Goal: Information Seeking & Learning: Find specific fact

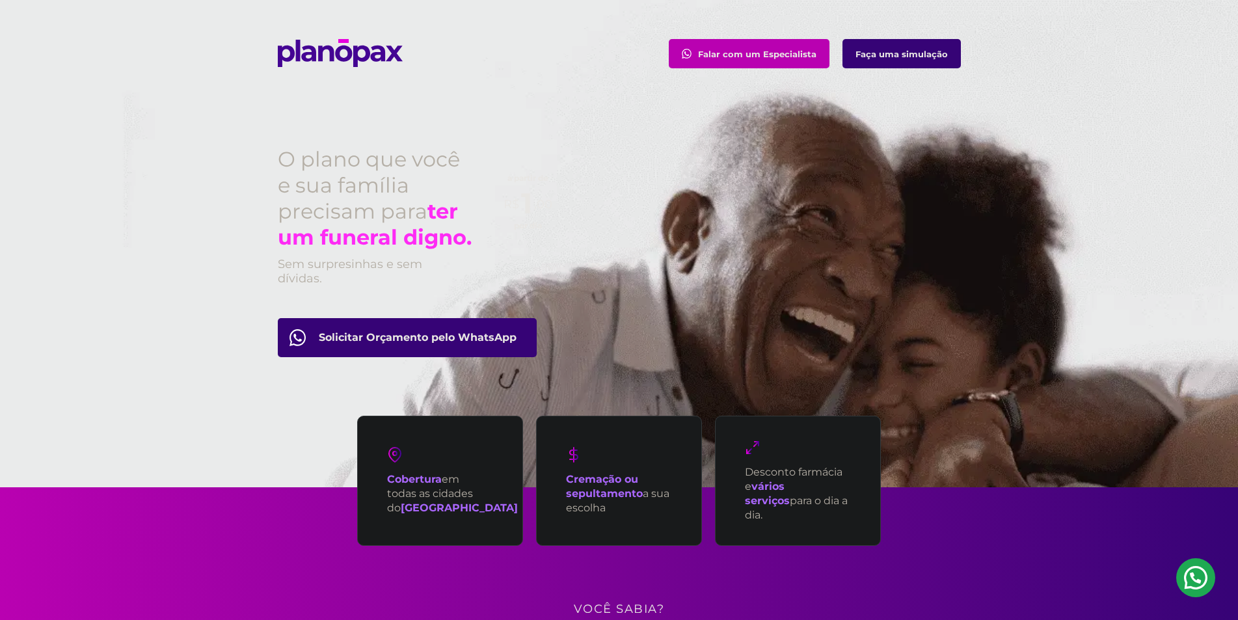
click at [425, 487] on p "Cobertura em todas as cidades do [GEOGRAPHIC_DATA]" at bounding box center [452, 493] width 131 height 43
click at [398, 506] on p "Cobertura em todas as cidades do [GEOGRAPHIC_DATA]" at bounding box center [452, 493] width 131 height 43
click at [411, 494] on p "Cobertura em todas as cidades do [GEOGRAPHIC_DATA]" at bounding box center [452, 493] width 131 height 43
click at [407, 473] on strong "Cobertura" at bounding box center [414, 479] width 55 height 12
click at [388, 455] on img at bounding box center [395, 455] width 16 height 16
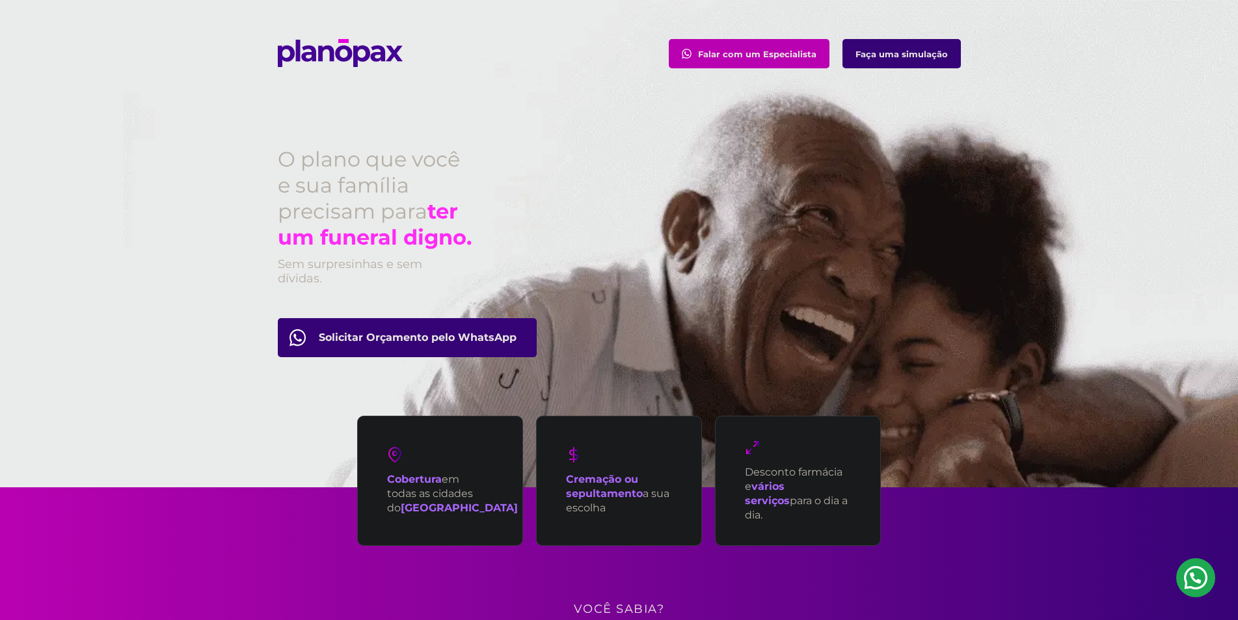
click at [414, 446] on div "Cobertura em todas as cidades do [GEOGRAPHIC_DATA]" at bounding box center [440, 481] width 166 height 130
click at [481, 465] on div "Cobertura em todas as cidades do [GEOGRAPHIC_DATA]" at bounding box center [440, 481] width 166 height 130
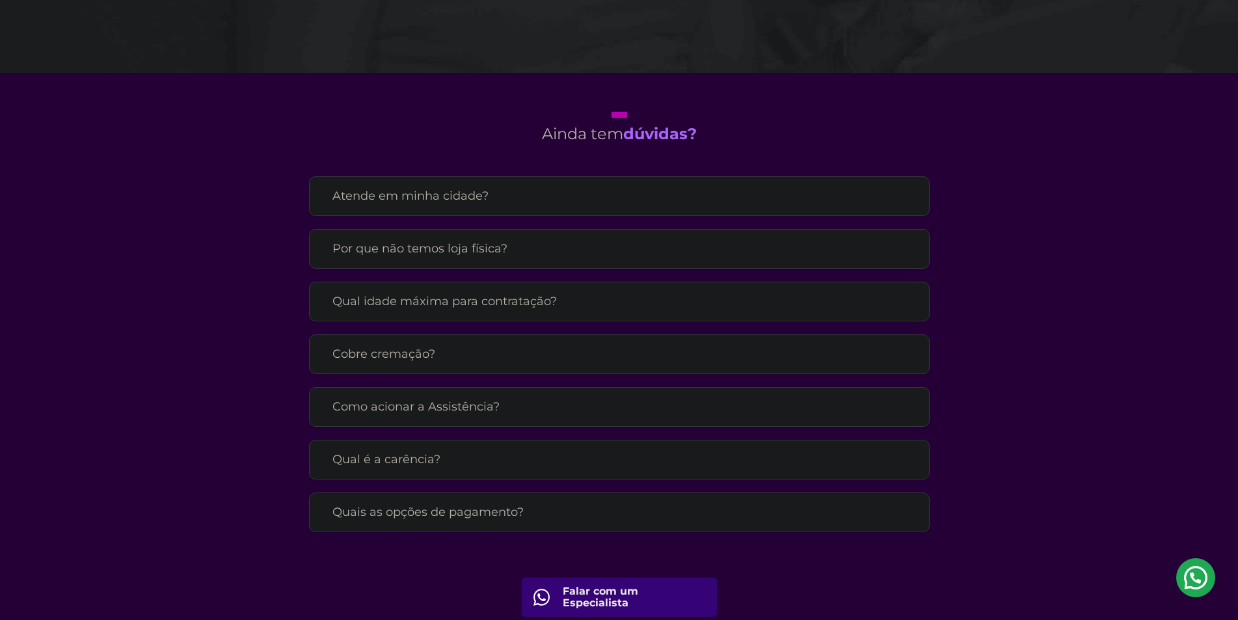
scroll to position [4293, 0]
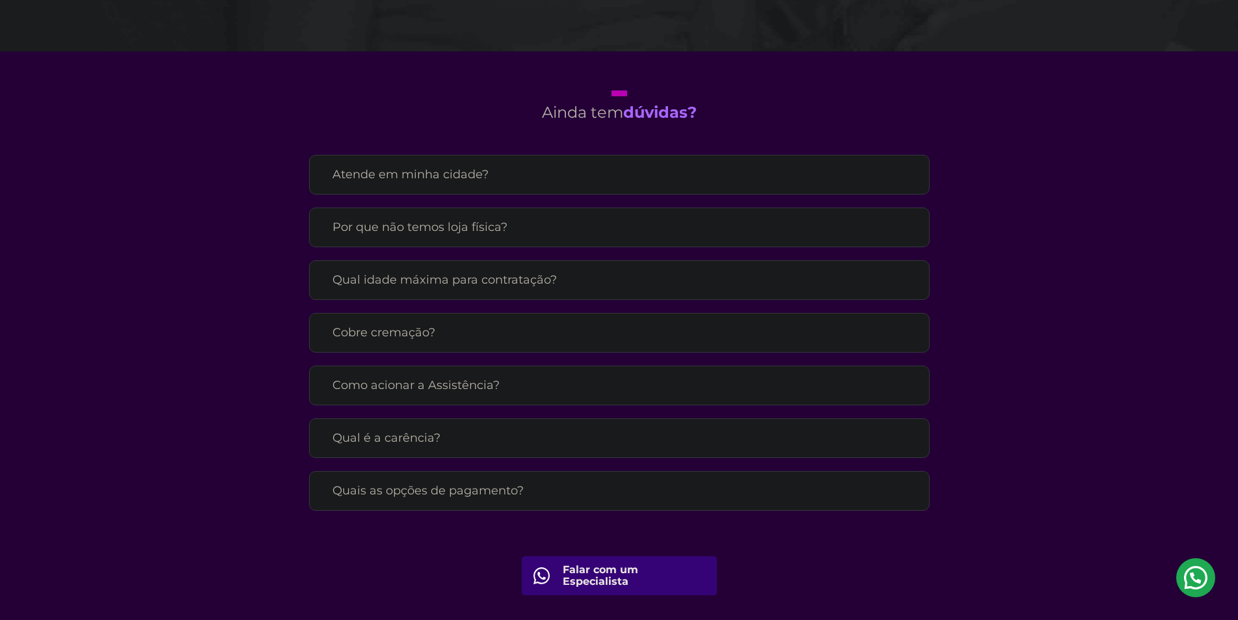
click at [482, 163] on label "Atende em minha cidade?" at bounding box center [619, 174] width 574 height 23
click at [0, 0] on input "Atende em minha cidade?" at bounding box center [0, 0] width 0 height 0
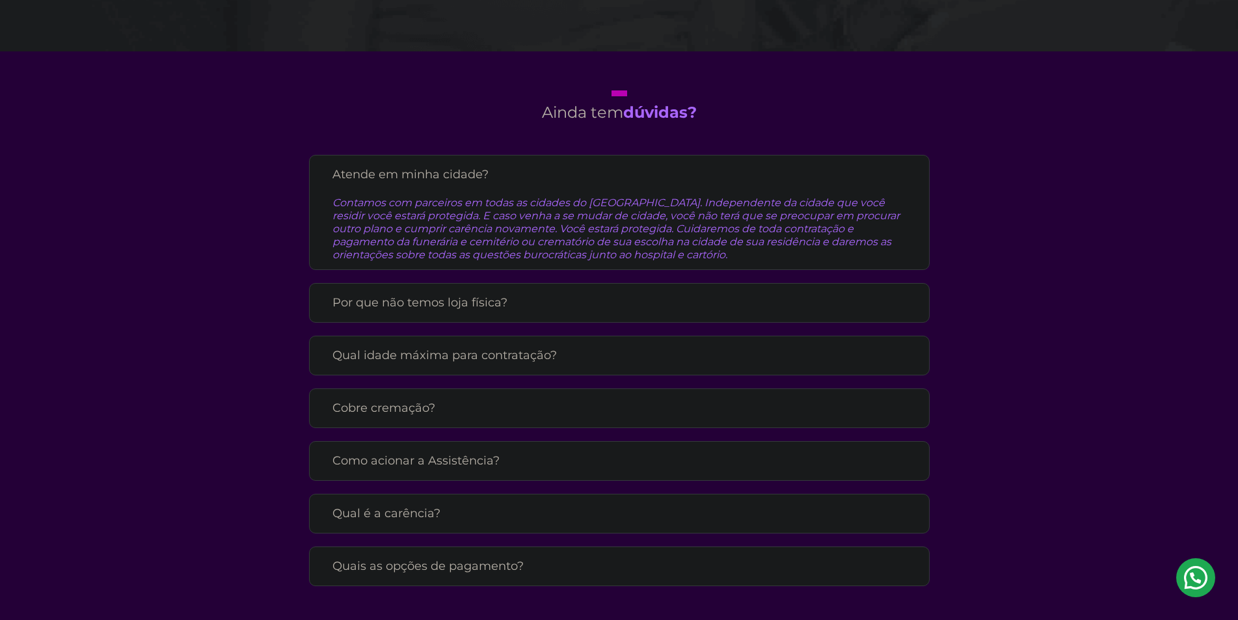
click at [721, 186] on div "Contamos com parceiros em todas as cidades do [GEOGRAPHIC_DATA]. Independente d…" at bounding box center [619, 223] width 574 height 75
click at [898, 163] on label "Atende em minha cidade?" at bounding box center [619, 174] width 574 height 23
click at [0, 0] on input "Atende em minha cidade?" at bounding box center [0, 0] width 0 height 0
click at [899, 163] on label "Atende em minha cidade?" at bounding box center [619, 174] width 574 height 23
click at [0, 0] on input "Atende em minha cidade?" at bounding box center [0, 0] width 0 height 0
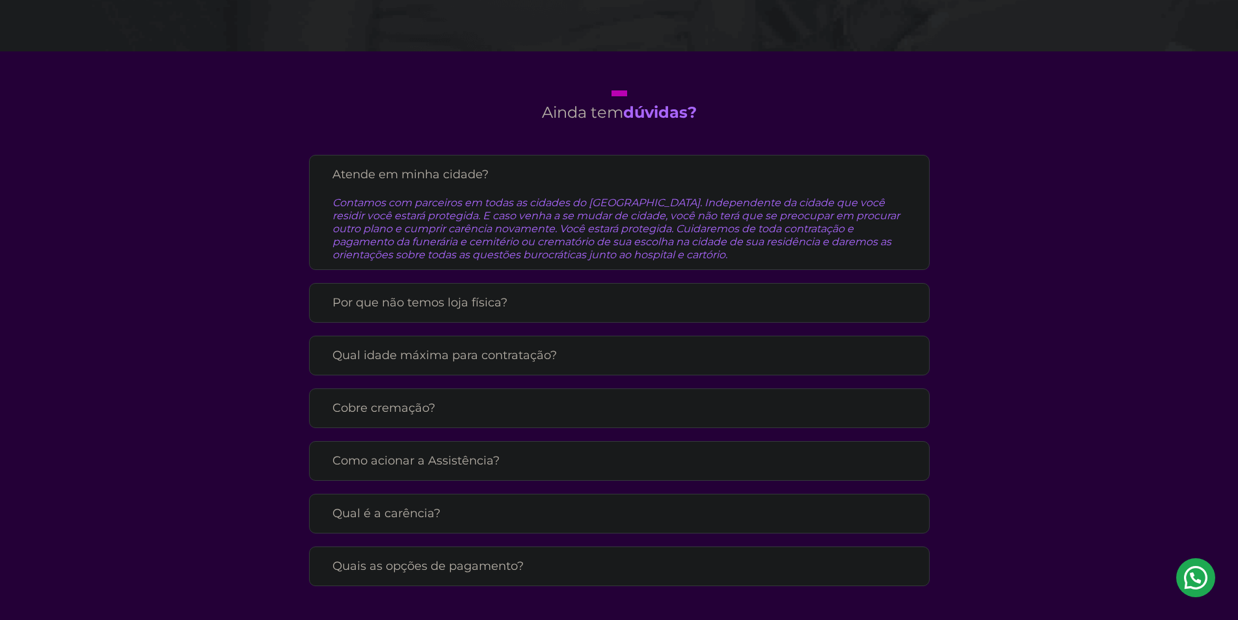
click at [902, 165] on label "Atende em minha cidade?" at bounding box center [619, 174] width 574 height 23
click at [0, 0] on input "Atende em minha cidade?" at bounding box center [0, 0] width 0 height 0
click at [901, 163] on label "Atende em minha cidade?" at bounding box center [619, 174] width 574 height 23
click at [0, 0] on input "Atende em minha cidade?" at bounding box center [0, 0] width 0 height 0
click at [984, 198] on section "Ainda tem dúvidas? Atende em minha cidade? Contamos com parceiros em todas as c…" at bounding box center [619, 380] width 1238 height 658
